Goal: Task Accomplishment & Management: Manage account settings

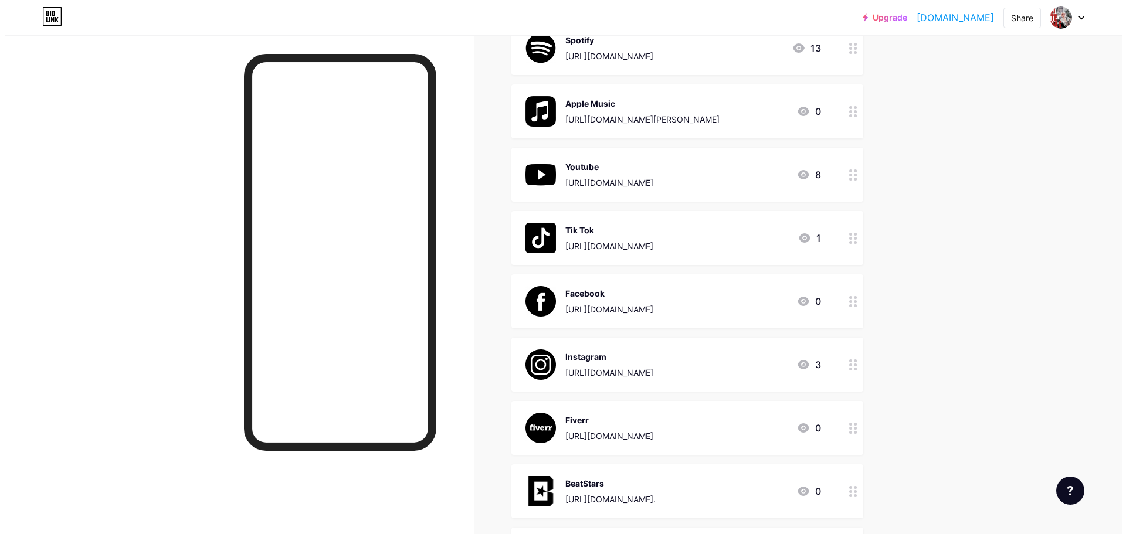
scroll to position [176, 0]
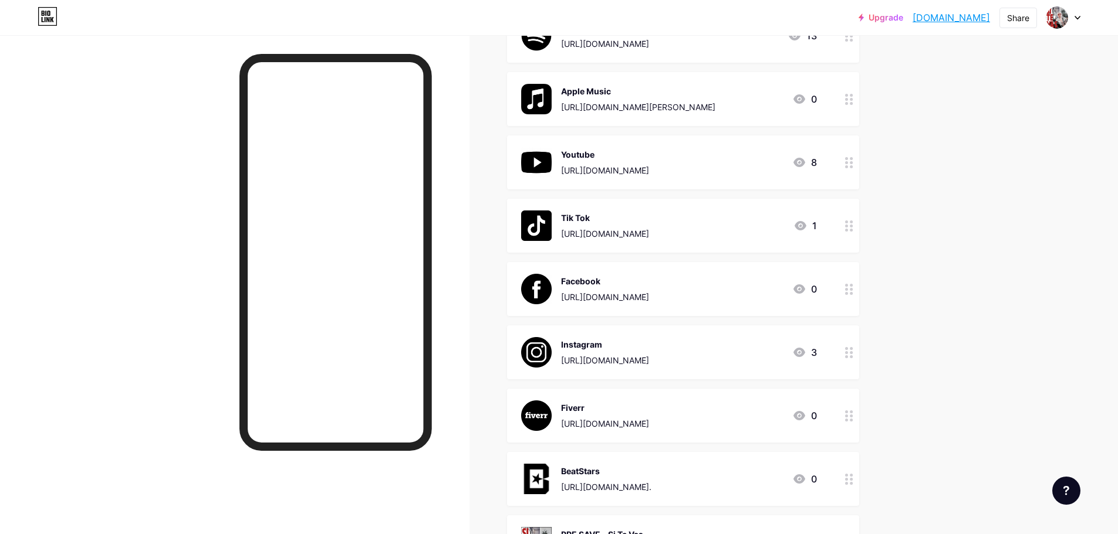
click at [649, 363] on div "[URL][DOMAIN_NAME]" at bounding box center [605, 360] width 88 height 12
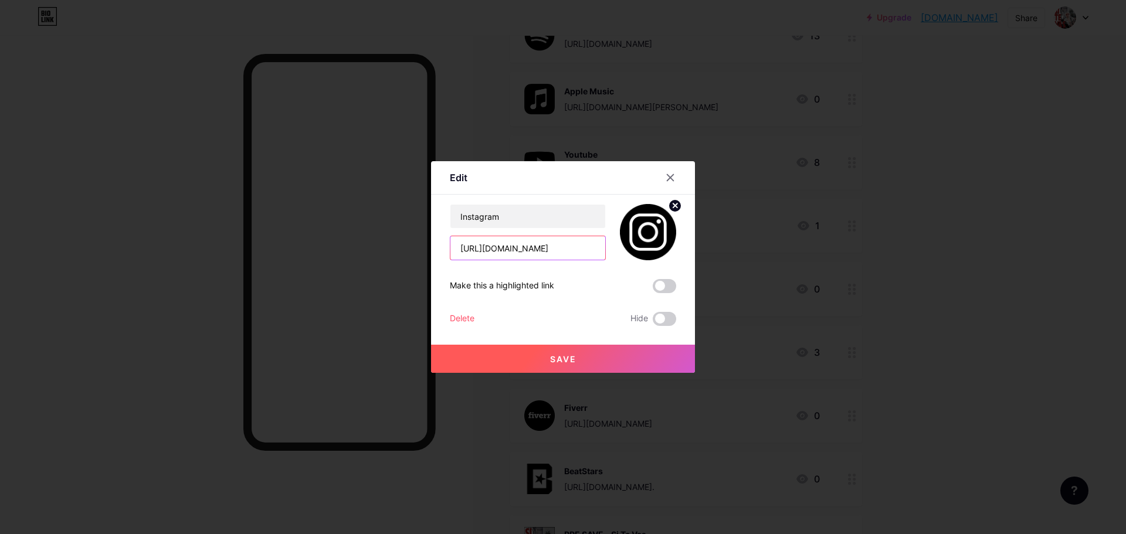
scroll to position [0, 33]
drag, startPoint x: 456, startPoint y: 246, endPoint x: 612, endPoint y: 255, distance: 156.9
click at [612, 255] on div "Instagram [URL][DOMAIN_NAME]" at bounding box center [563, 232] width 226 height 56
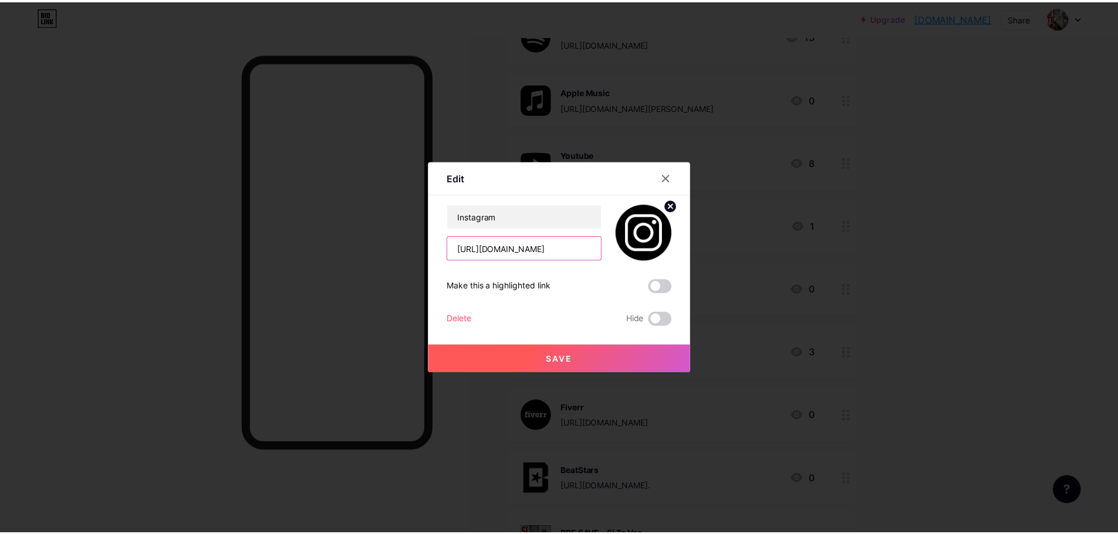
scroll to position [0, 0]
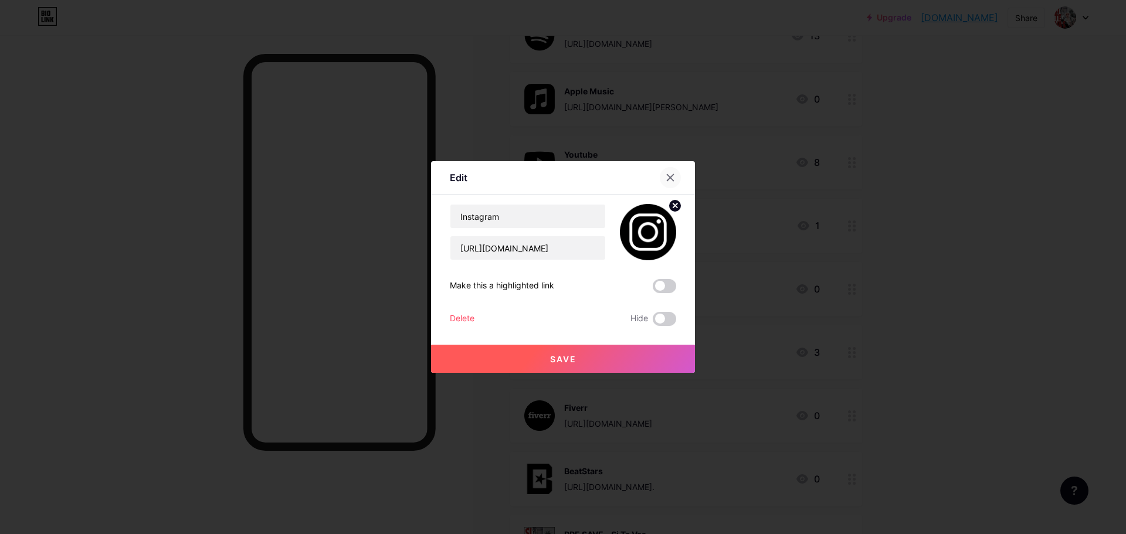
click at [672, 177] on div at bounding box center [670, 177] width 21 height 21
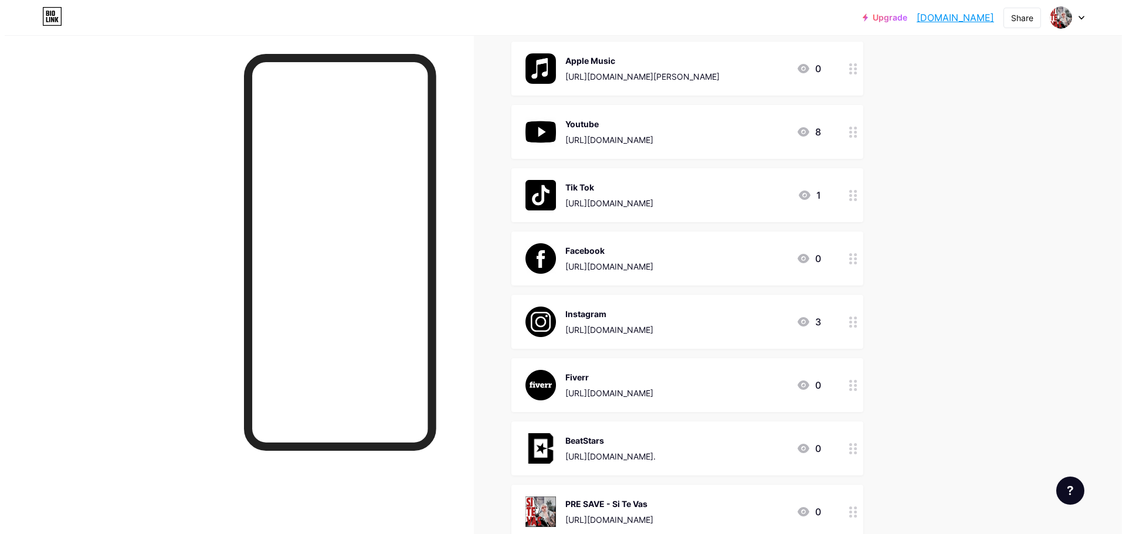
scroll to position [235, 0]
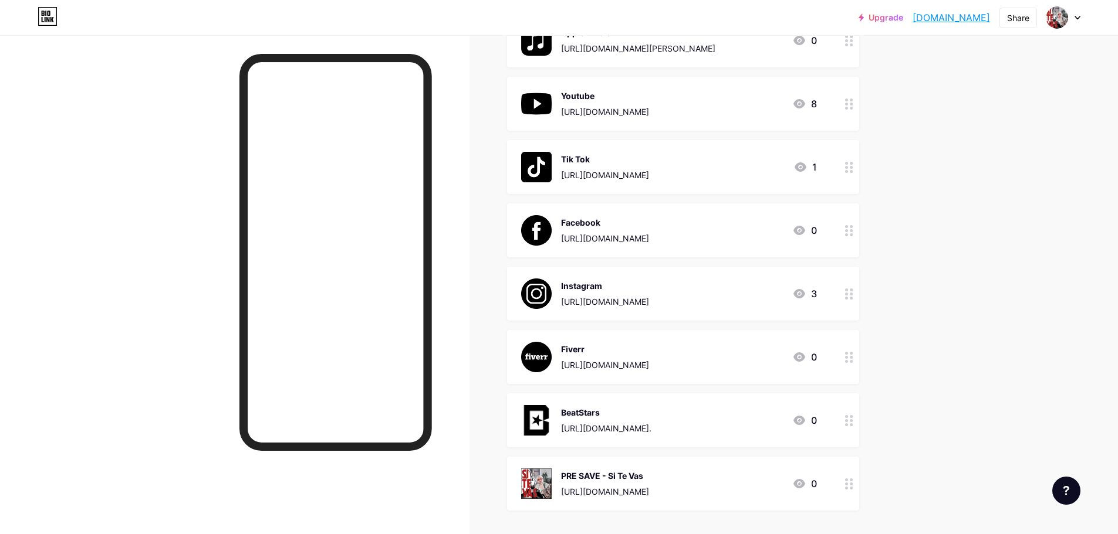
click at [649, 242] on div "[URL][DOMAIN_NAME]" at bounding box center [605, 238] width 88 height 12
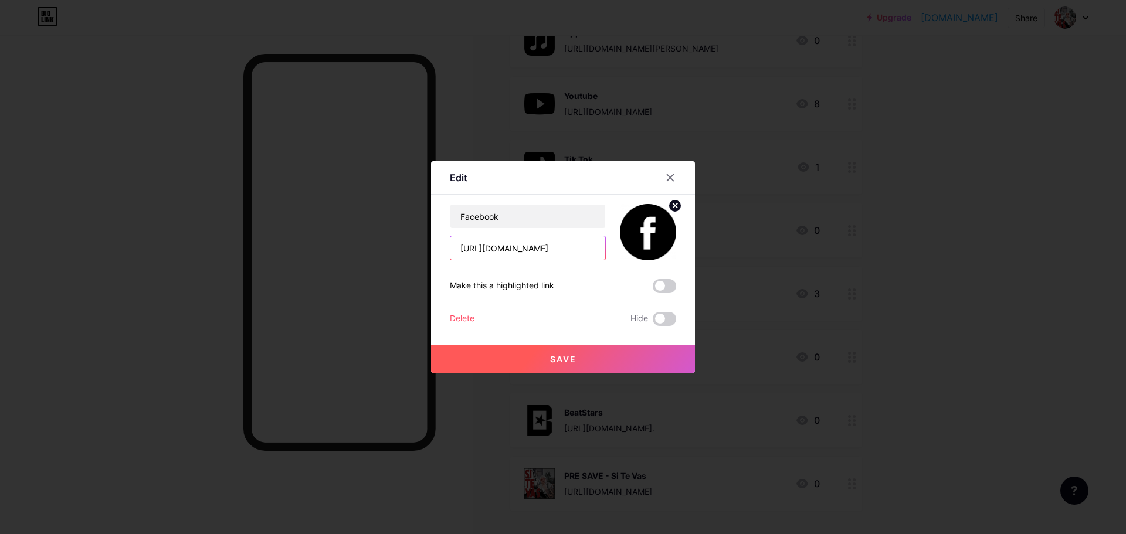
scroll to position [0, 67]
drag, startPoint x: 455, startPoint y: 249, endPoint x: 639, endPoint y: 252, distance: 184.2
click at [639, 252] on div "Facebook [URL][DOMAIN_NAME]" at bounding box center [563, 232] width 226 height 56
click at [668, 177] on icon at bounding box center [671, 178] width 6 height 6
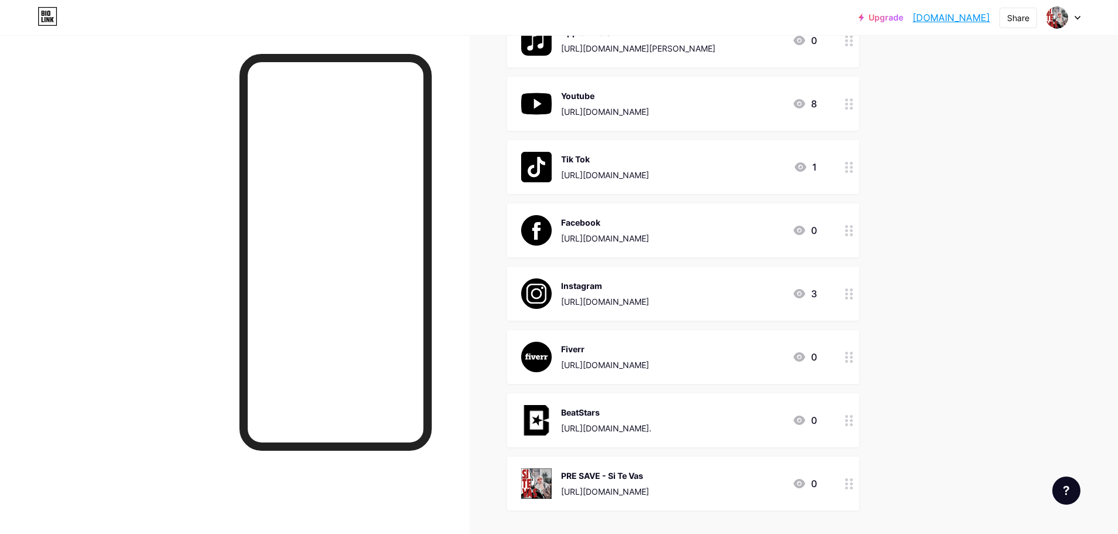
click at [614, 99] on div "Youtube" at bounding box center [605, 96] width 88 height 12
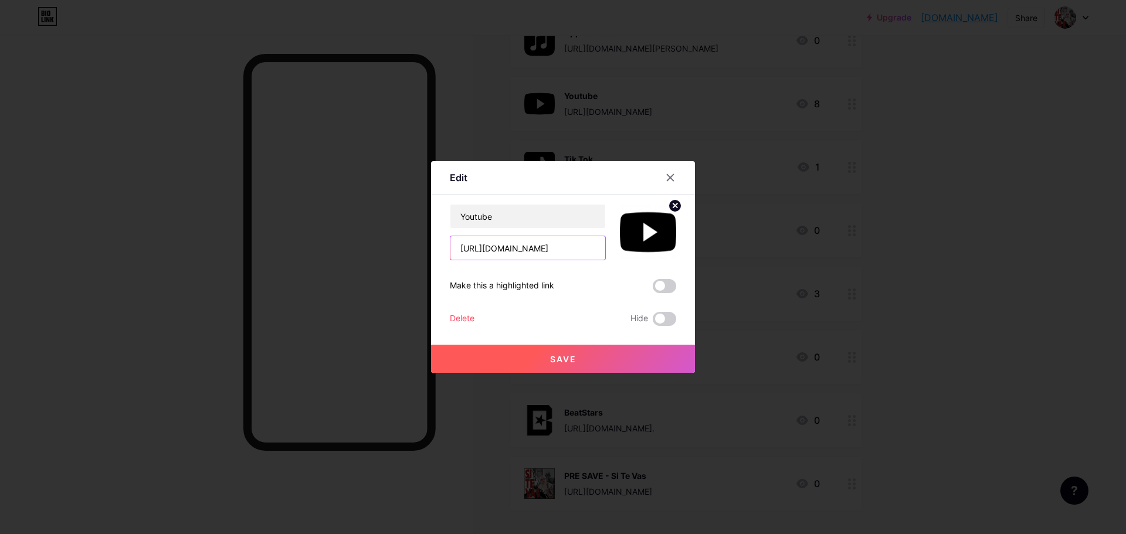
scroll to position [0, 29]
drag, startPoint x: 454, startPoint y: 248, endPoint x: 644, endPoint y: 249, distance: 190.1
click at [644, 249] on div "Youtube [URL][DOMAIN_NAME]" at bounding box center [563, 232] width 226 height 56
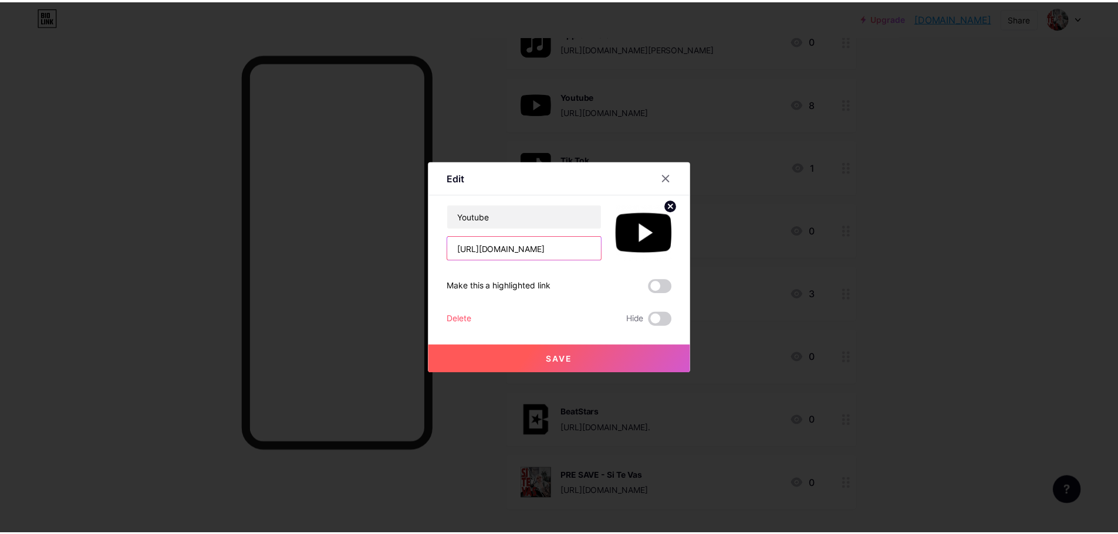
scroll to position [0, 0]
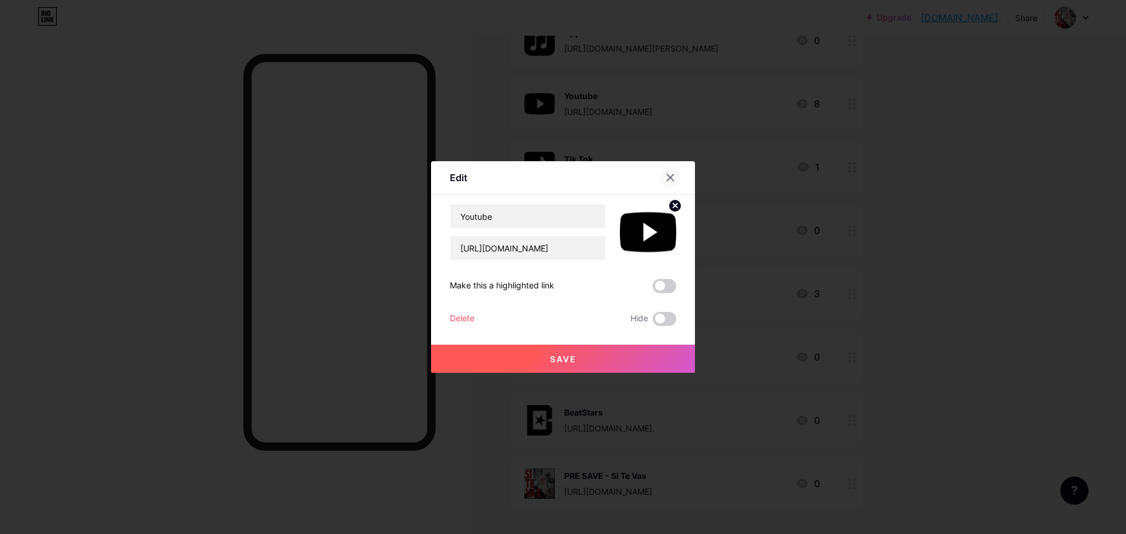
click at [666, 177] on icon at bounding box center [670, 177] width 9 height 9
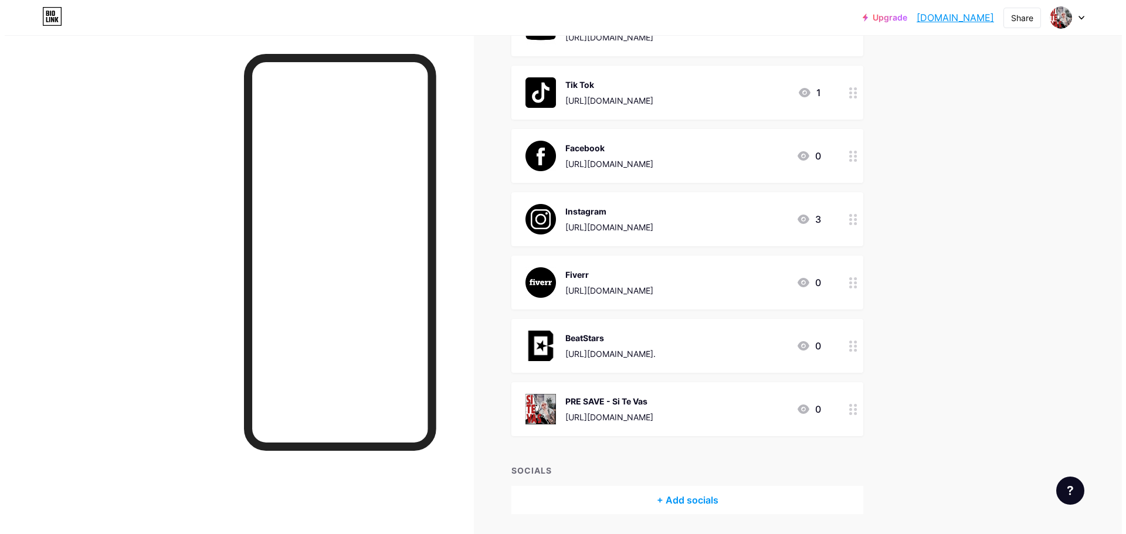
scroll to position [289, 0]
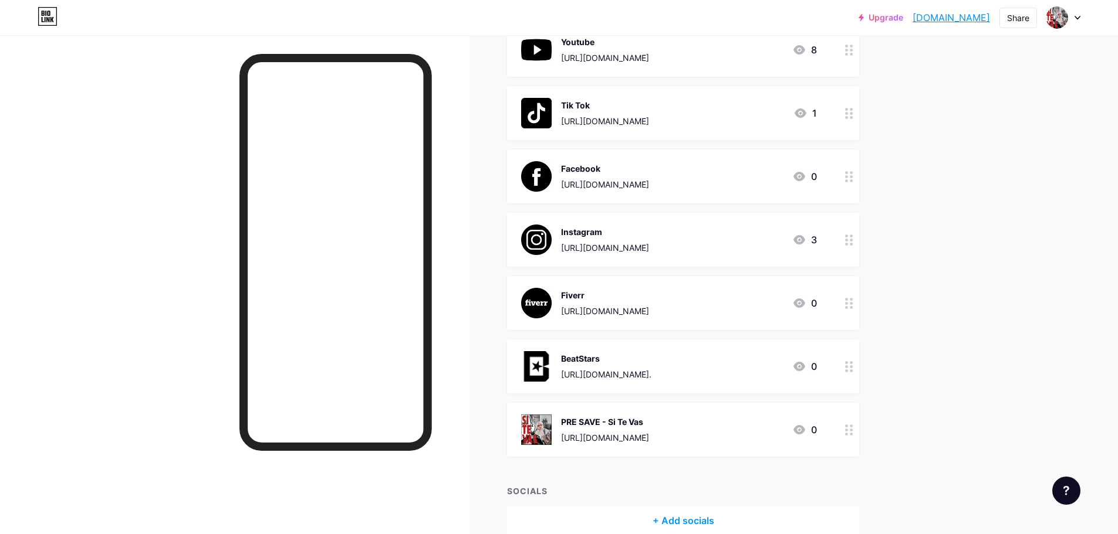
click at [604, 100] on div "Tik Tok" at bounding box center [605, 105] width 88 height 12
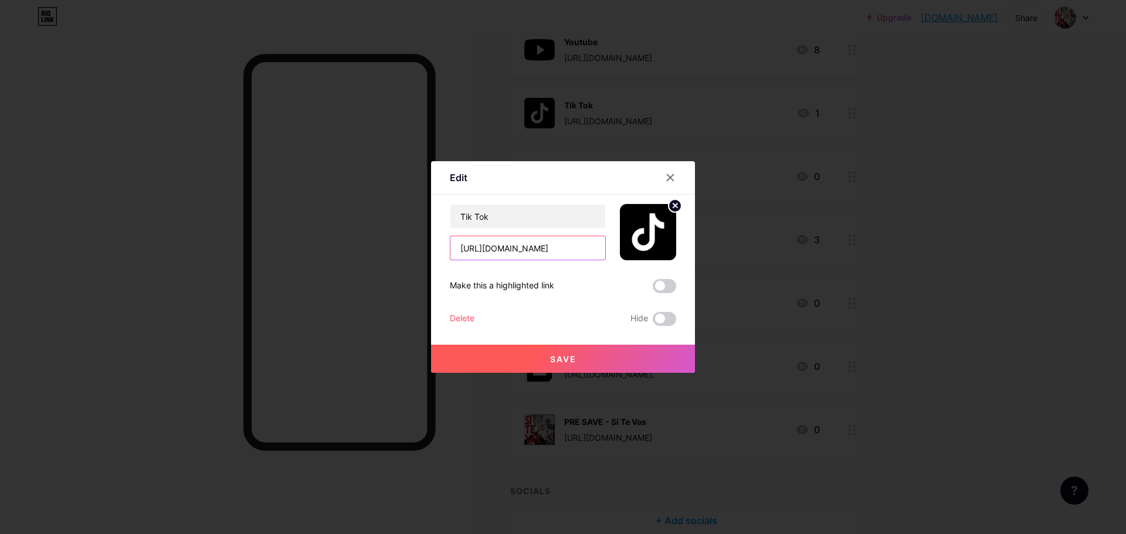
scroll to position [0, 171]
drag, startPoint x: 456, startPoint y: 246, endPoint x: 668, endPoint y: 246, distance: 212.4
click at [668, 246] on div "Tik Tok [URL][DOMAIN_NAME]" at bounding box center [563, 232] width 226 height 56
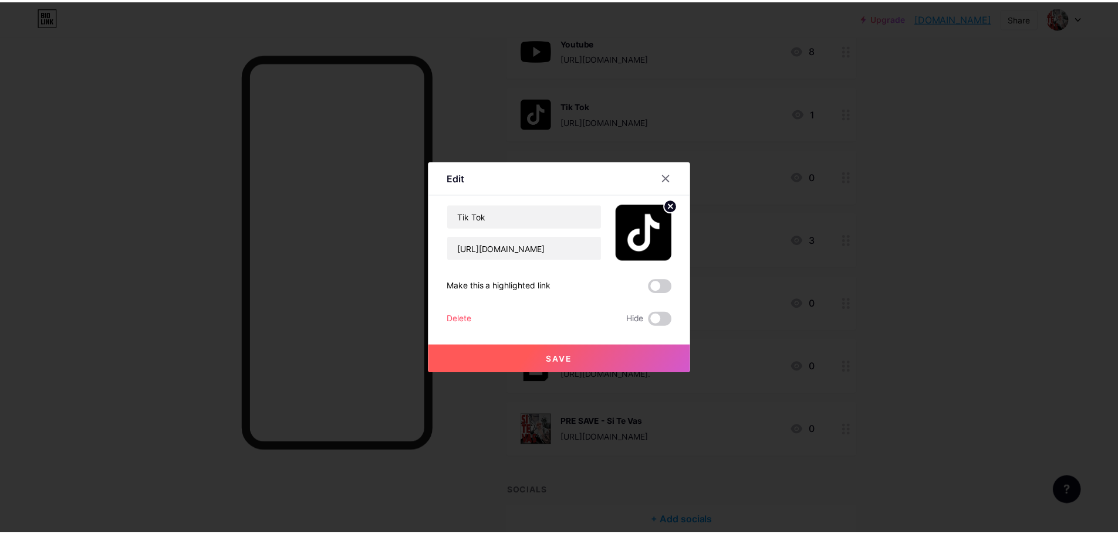
scroll to position [0, 0]
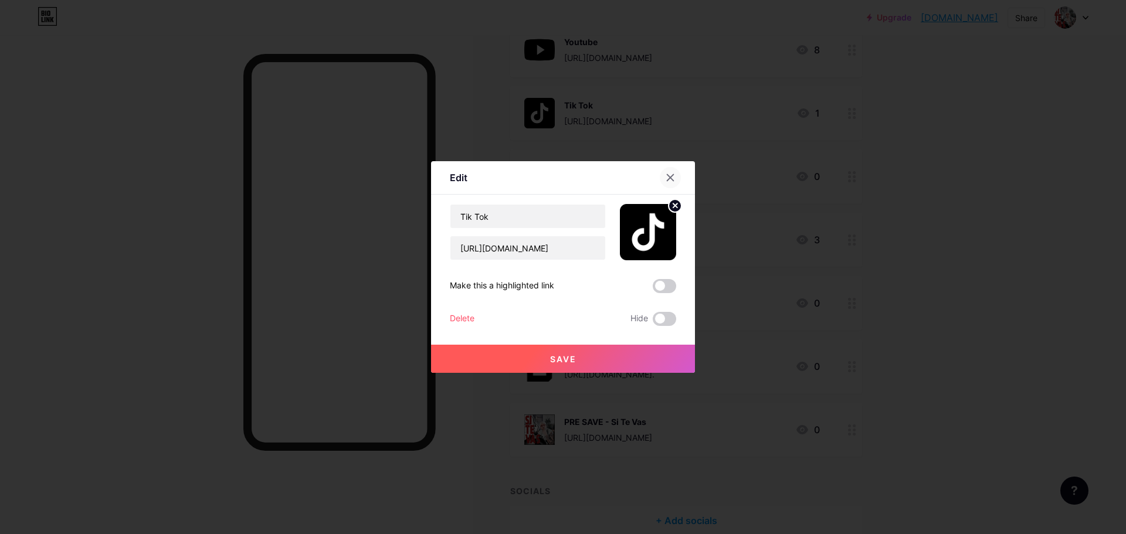
click at [661, 176] on div at bounding box center [670, 177] width 21 height 21
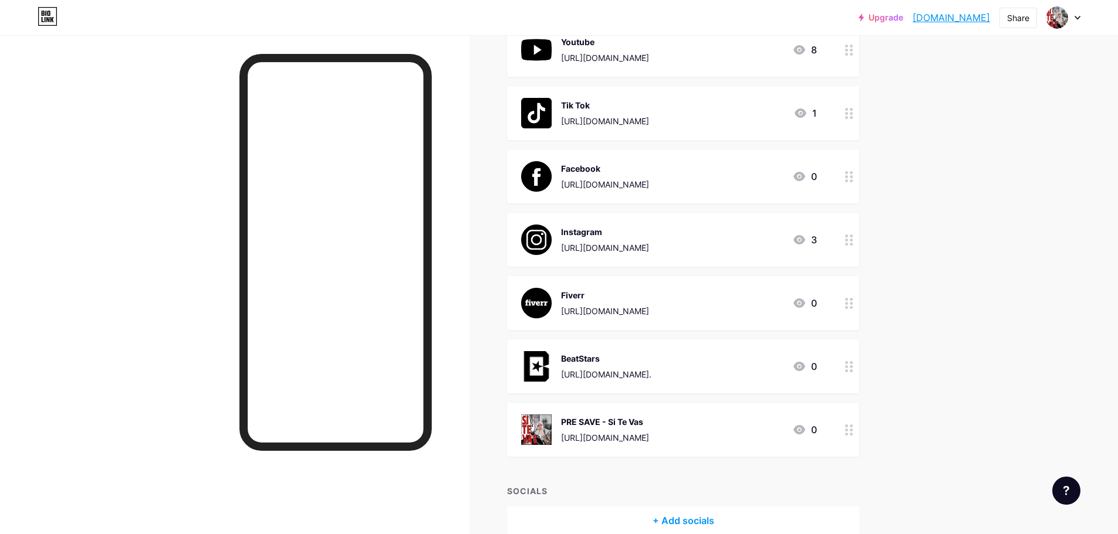
click at [800, 237] on icon at bounding box center [799, 239] width 12 height 9
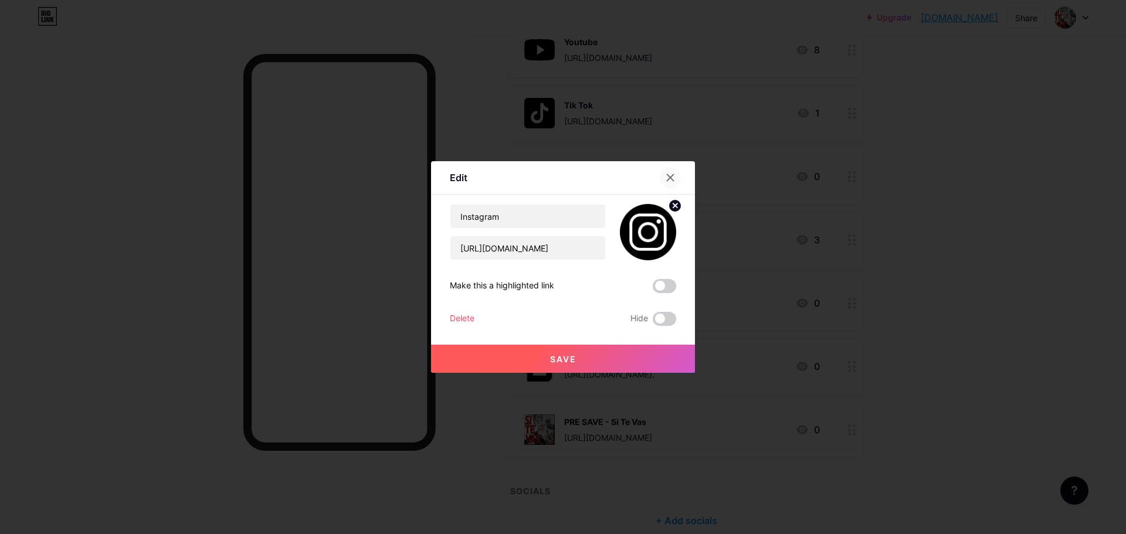
click at [666, 177] on icon at bounding box center [670, 177] width 9 height 9
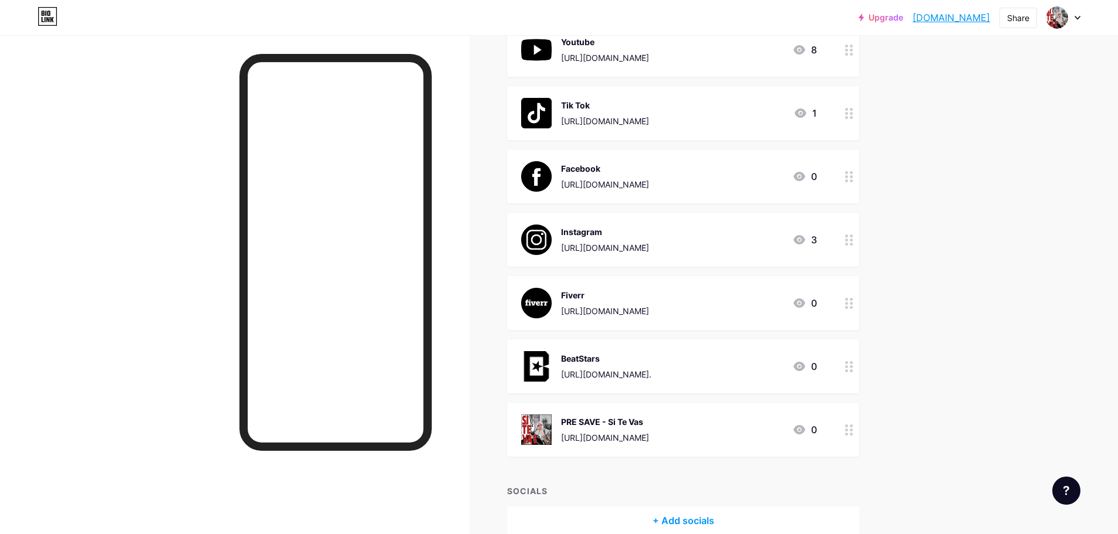
click at [543, 241] on img at bounding box center [536, 240] width 31 height 31
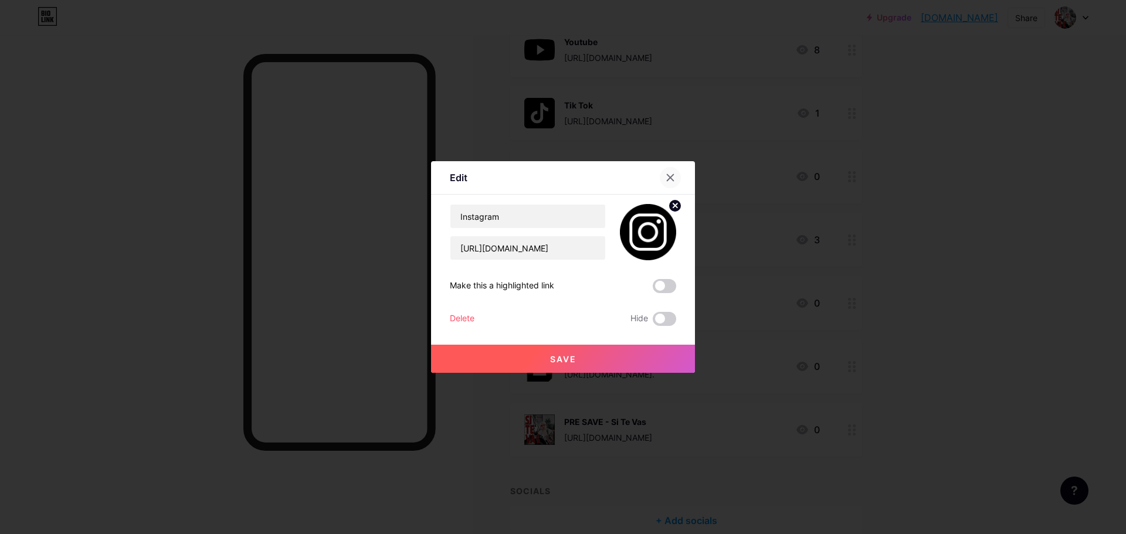
click at [666, 177] on icon at bounding box center [670, 177] width 9 height 9
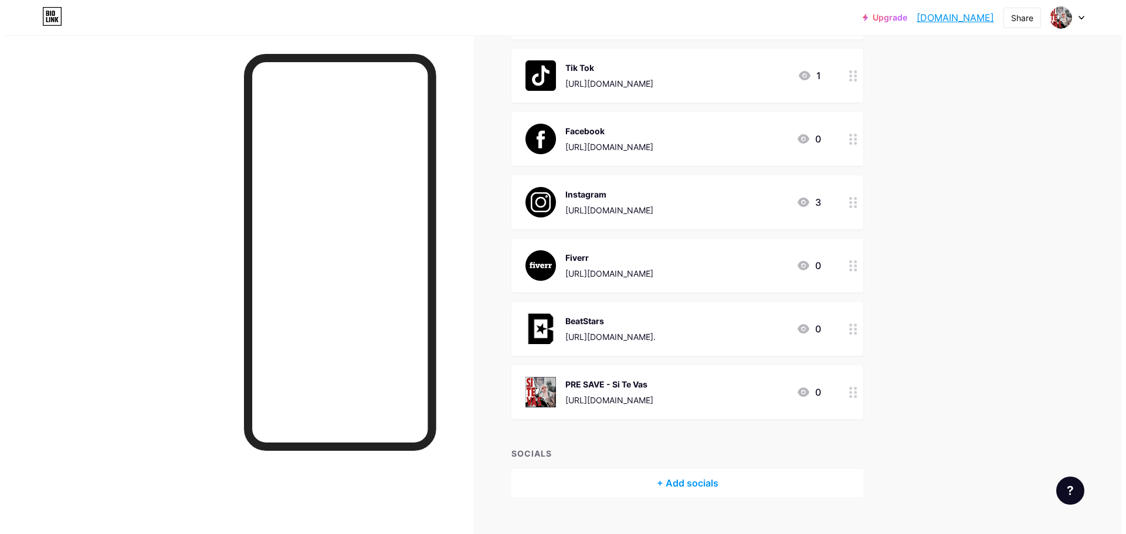
scroll to position [347, 0]
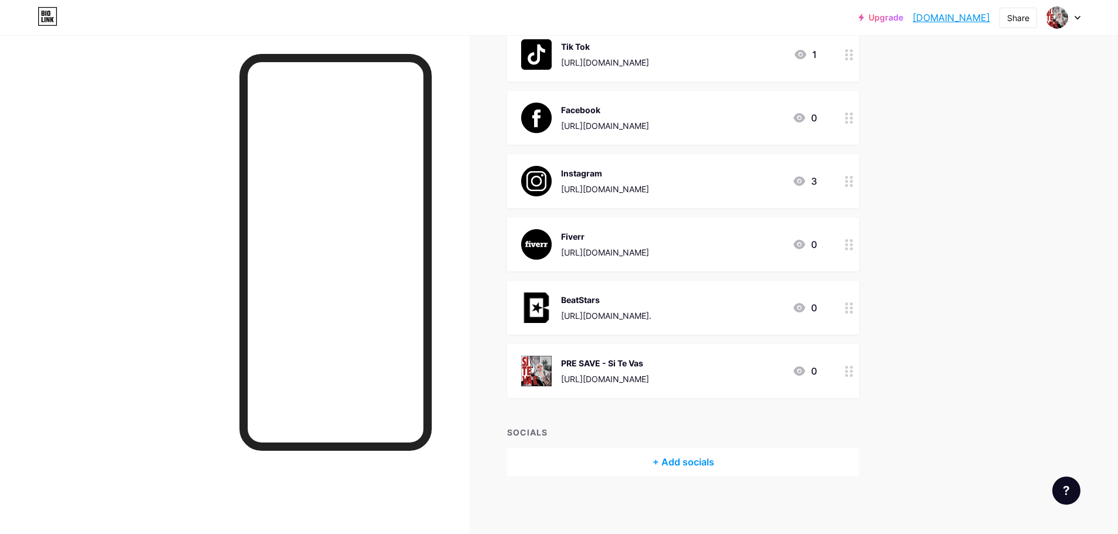
click at [649, 194] on div "[URL][DOMAIN_NAME]" at bounding box center [605, 189] width 88 height 12
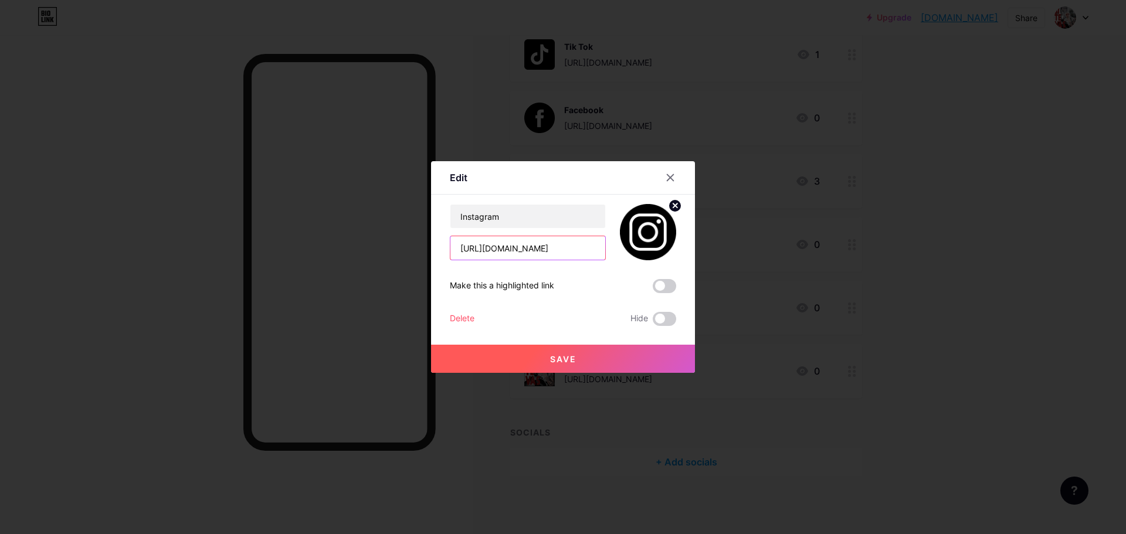
click at [563, 250] on input "[URL][DOMAIN_NAME]" at bounding box center [528, 247] width 155 height 23
drag, startPoint x: 502, startPoint y: 250, endPoint x: 617, endPoint y: 250, distance: 115.6
click at [617, 250] on div "Instagram [URL][DOMAIN_NAME]" at bounding box center [563, 232] width 226 height 56
click at [566, 253] on input "[URL][DOMAIN_NAME]" at bounding box center [528, 247] width 155 height 23
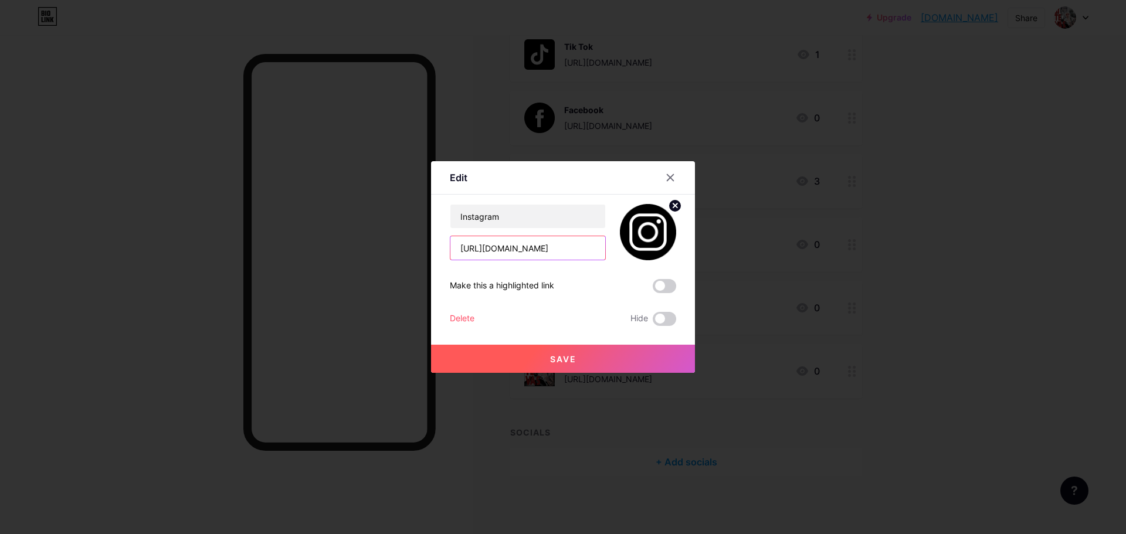
click at [562, 249] on input "[URL][DOMAIN_NAME]" at bounding box center [528, 247] width 155 height 23
type input "[URL][DOMAIN_NAME]"
click at [564, 351] on button "Save" at bounding box center [563, 359] width 264 height 28
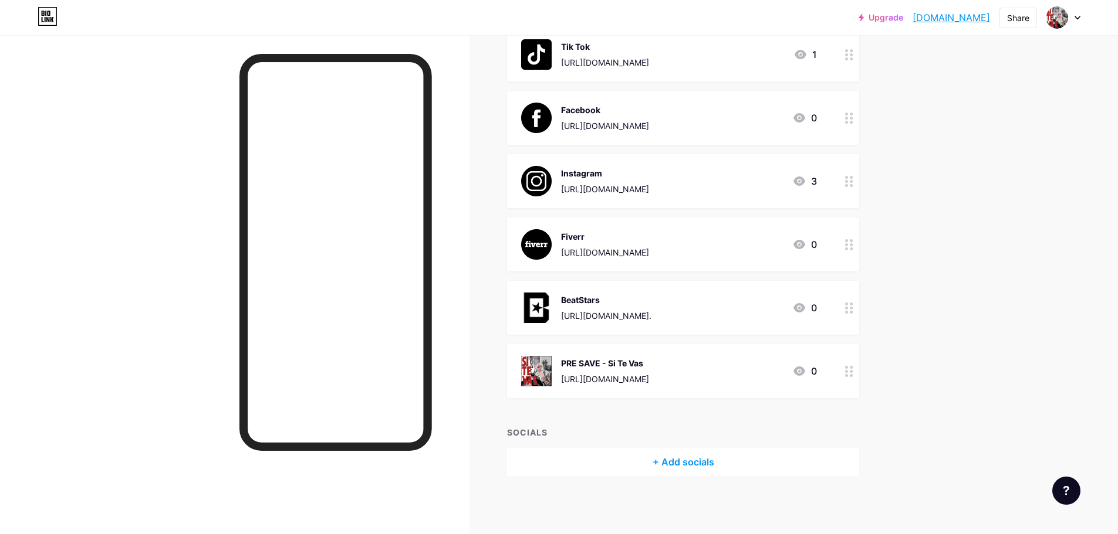
scroll to position [289, 0]
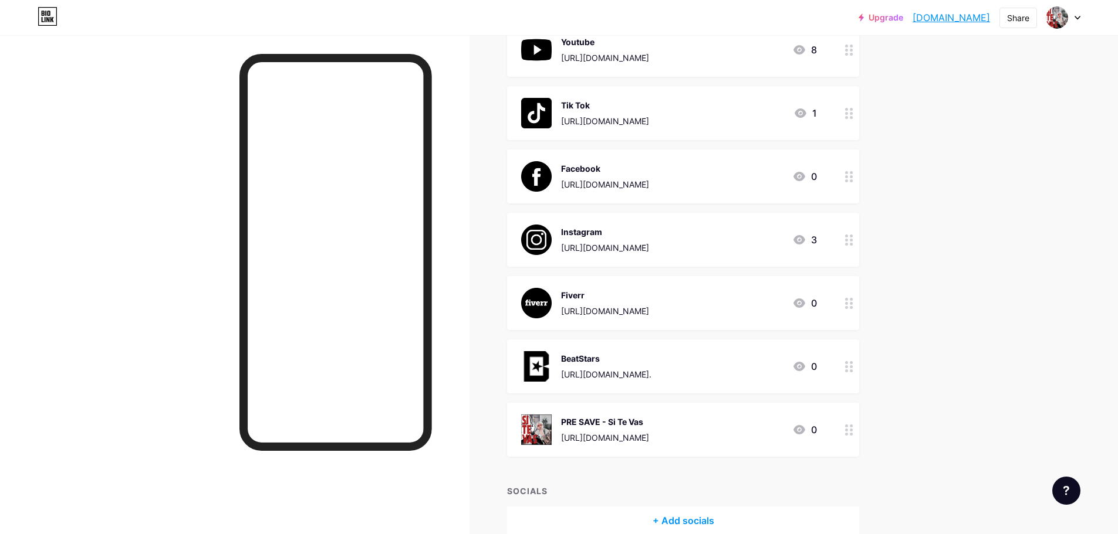
click at [649, 116] on div "[URL][DOMAIN_NAME]" at bounding box center [605, 121] width 88 height 12
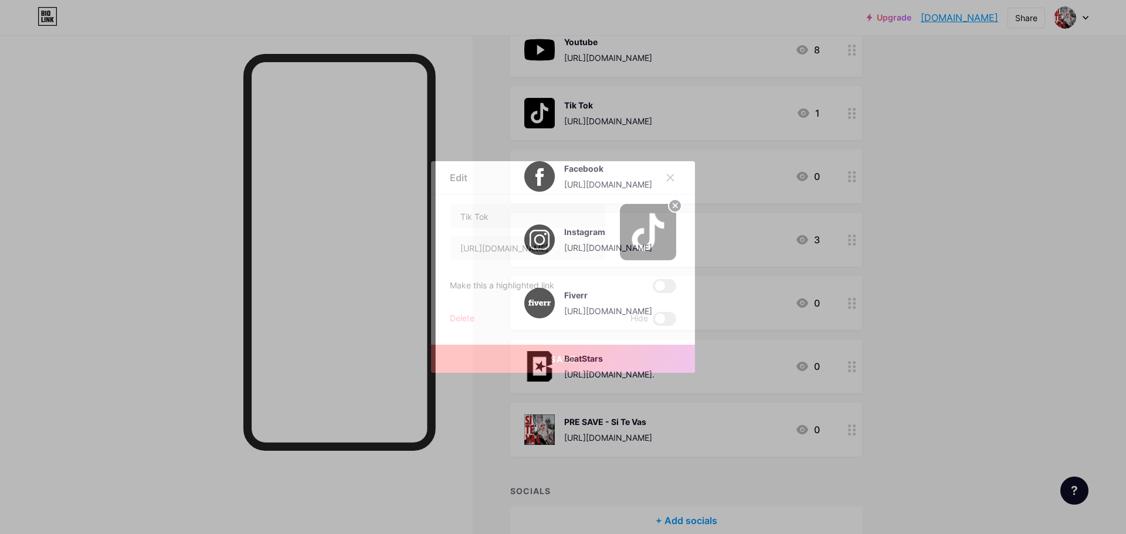
click at [742, 222] on div at bounding box center [563, 267] width 1126 height 534
